Goal: Find specific page/section: Find specific page/section

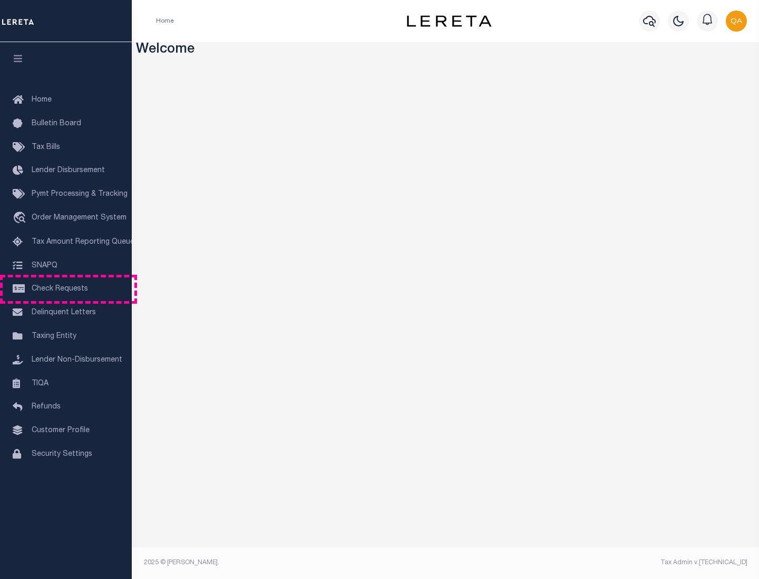
click at [66, 289] on span "Check Requests" at bounding box center [60, 289] width 56 height 7
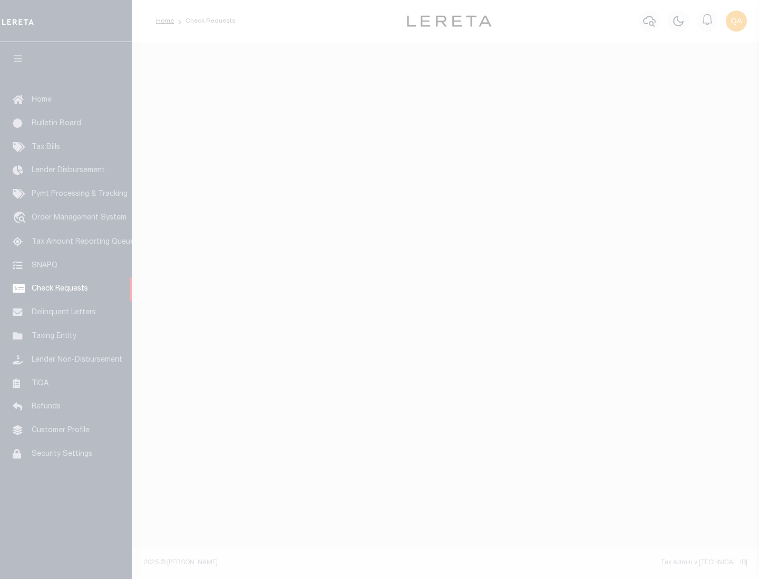
select select "50"
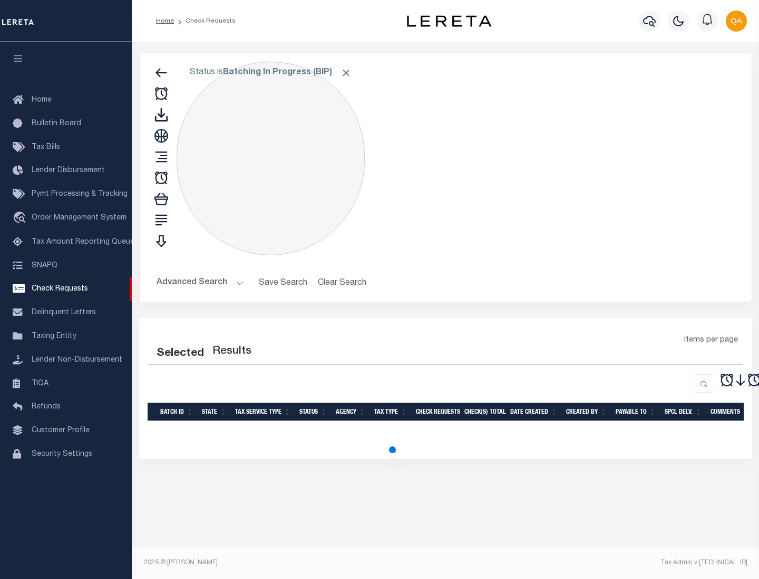
select select "50"
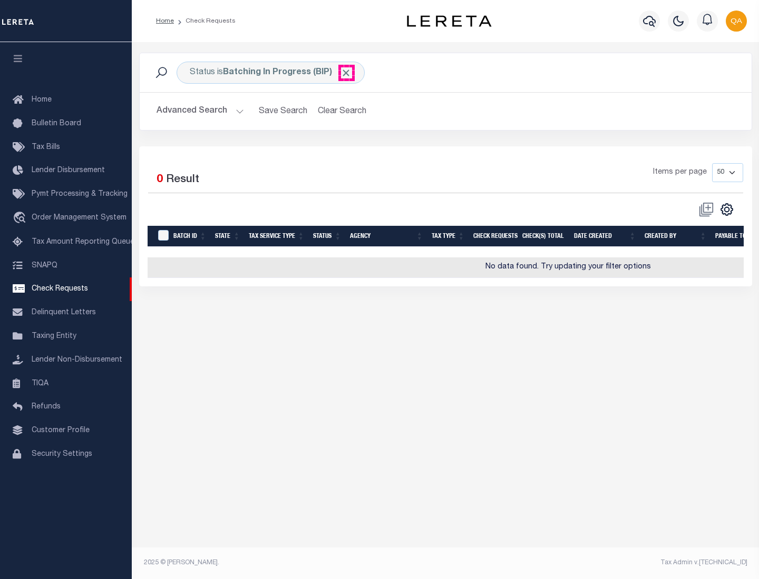
click at [346, 73] on span "Click to Remove" at bounding box center [345, 72] width 11 height 11
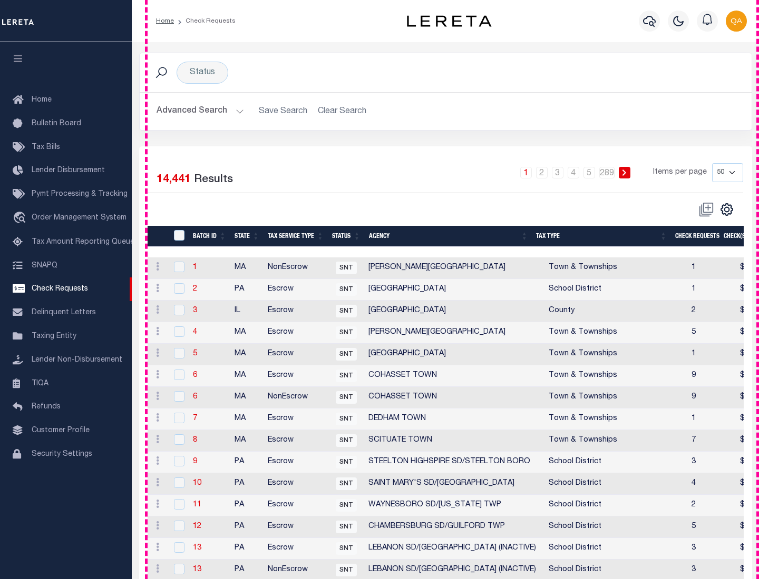
scroll to position [508, 0]
